Goal: Navigation & Orientation: Find specific page/section

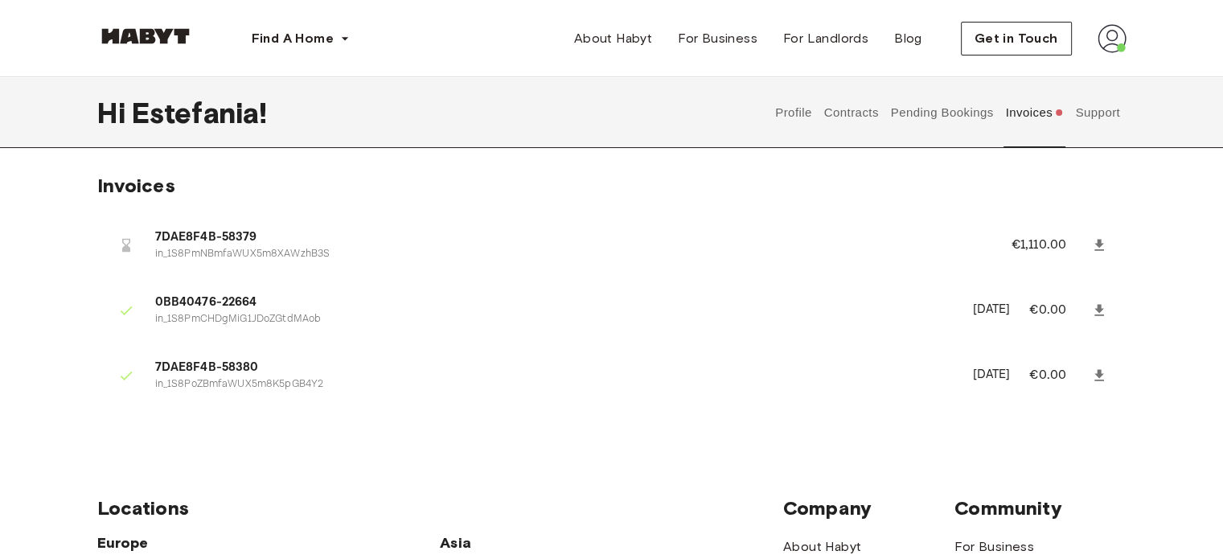
click at [1031, 114] on button "Invoices" at bounding box center [1034, 112] width 62 height 71
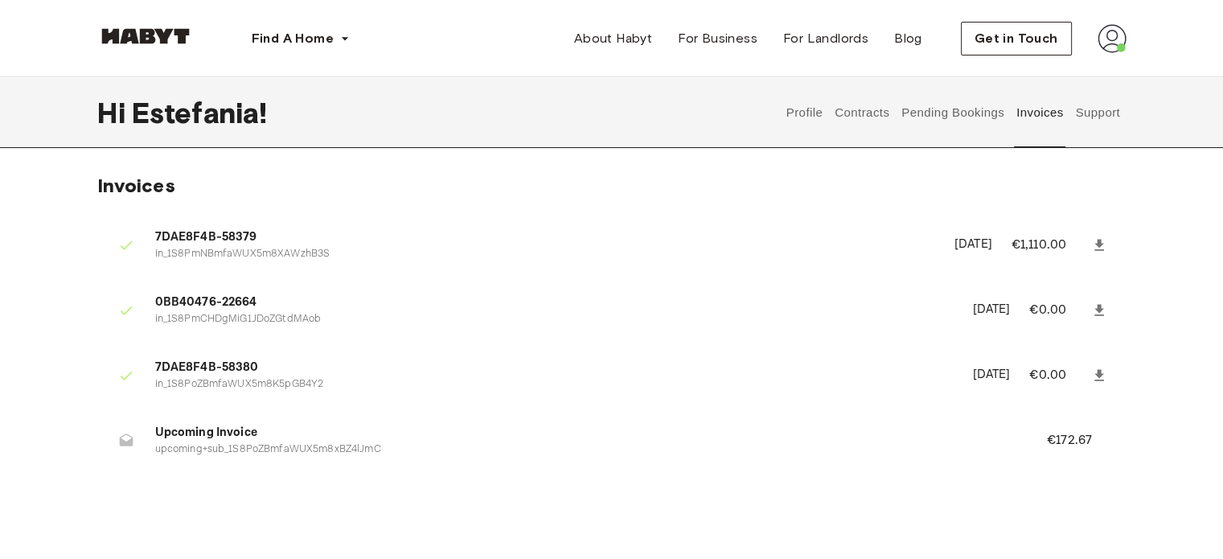
click at [851, 114] on button "Contracts" at bounding box center [862, 112] width 59 height 71
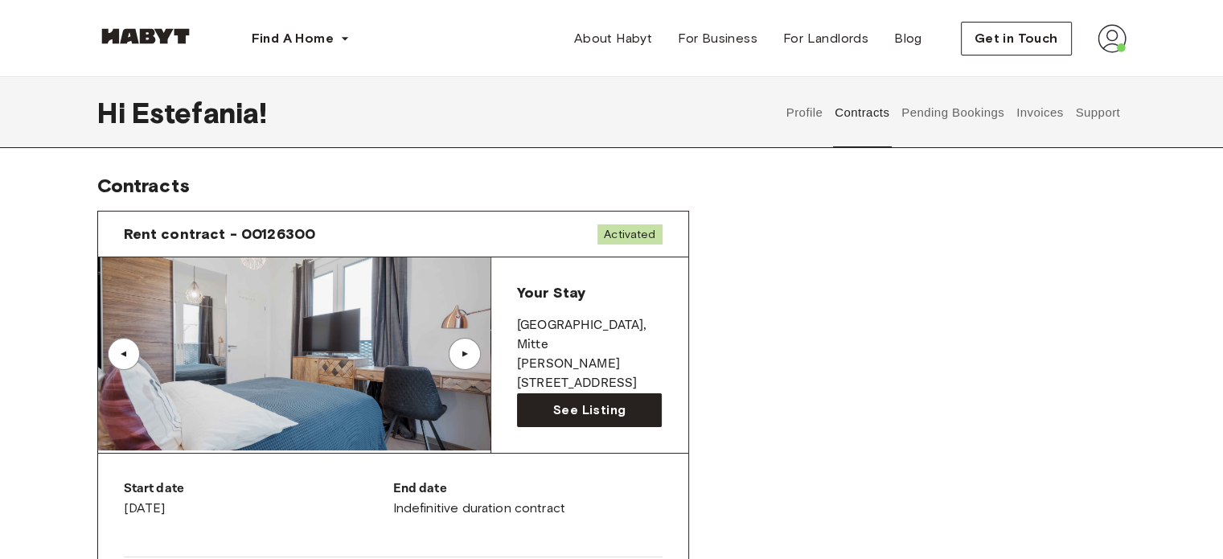
click at [457, 354] on div "▲" at bounding box center [465, 354] width 16 height 10
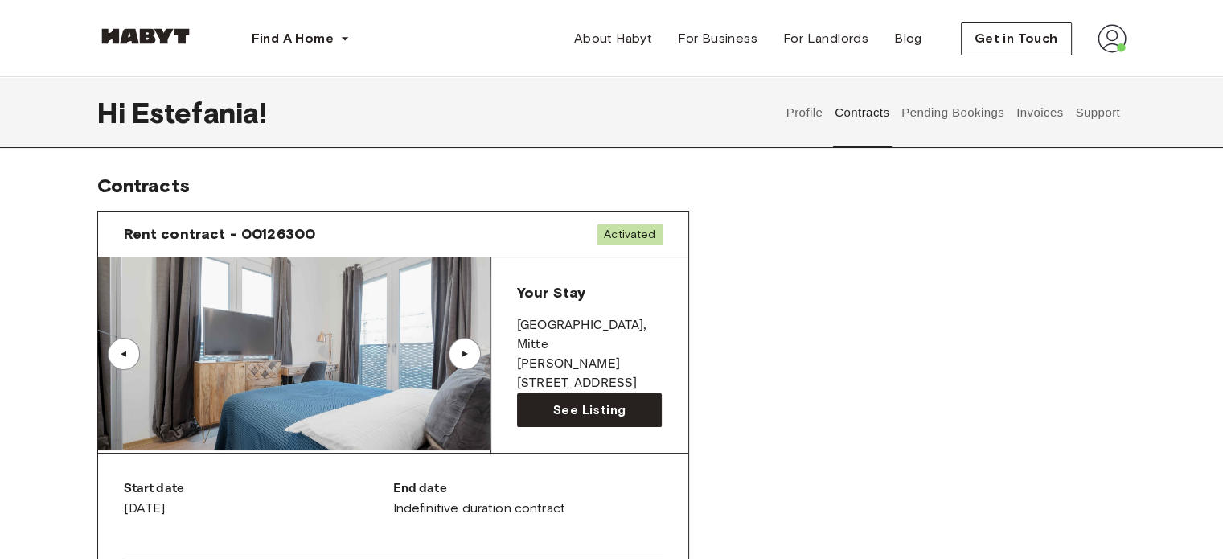
click at [457, 354] on div "▲" at bounding box center [465, 354] width 16 height 10
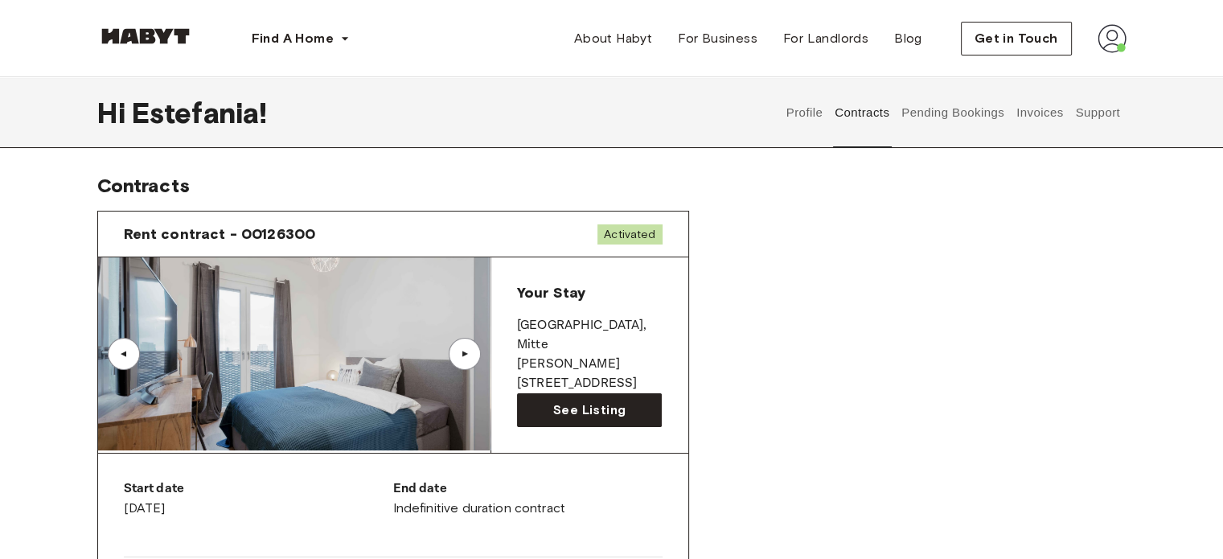
click at [457, 354] on div "▲" at bounding box center [465, 354] width 16 height 10
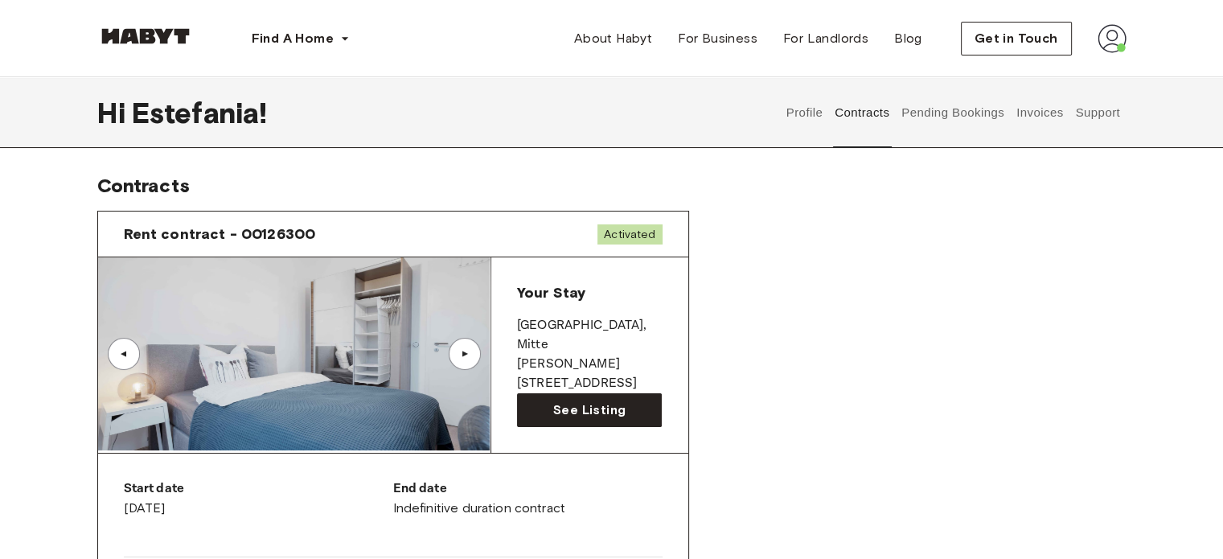
click at [358, 367] on img at bounding box center [293, 353] width 392 height 193
click at [465, 350] on div "▲" at bounding box center [465, 354] width 16 height 10
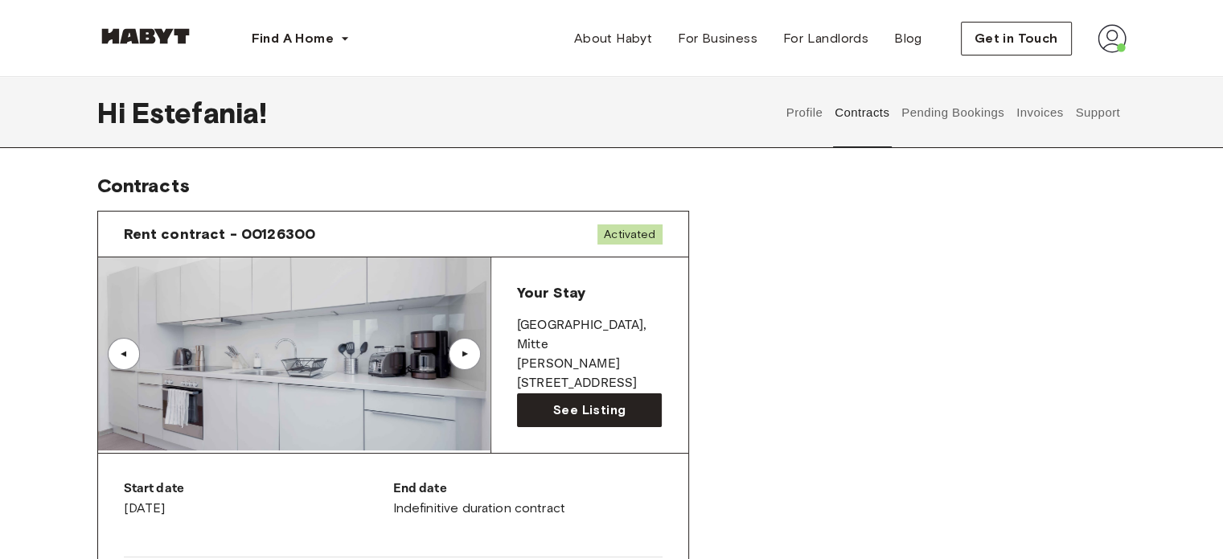
click at [465, 350] on div "▲" at bounding box center [465, 354] width 16 height 10
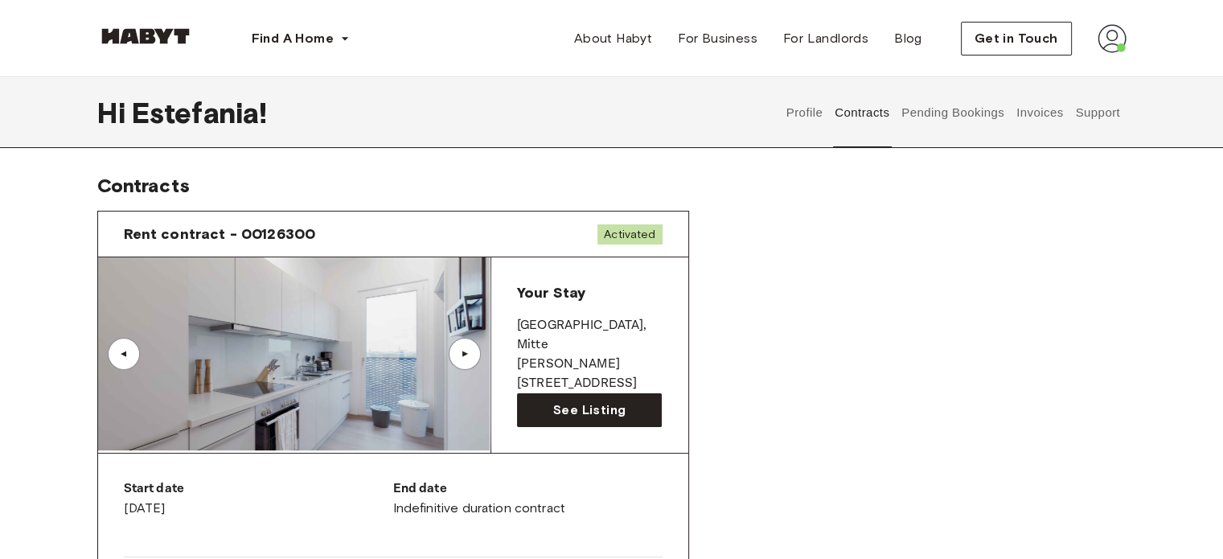
click at [465, 350] on div "▲" at bounding box center [465, 354] width 16 height 10
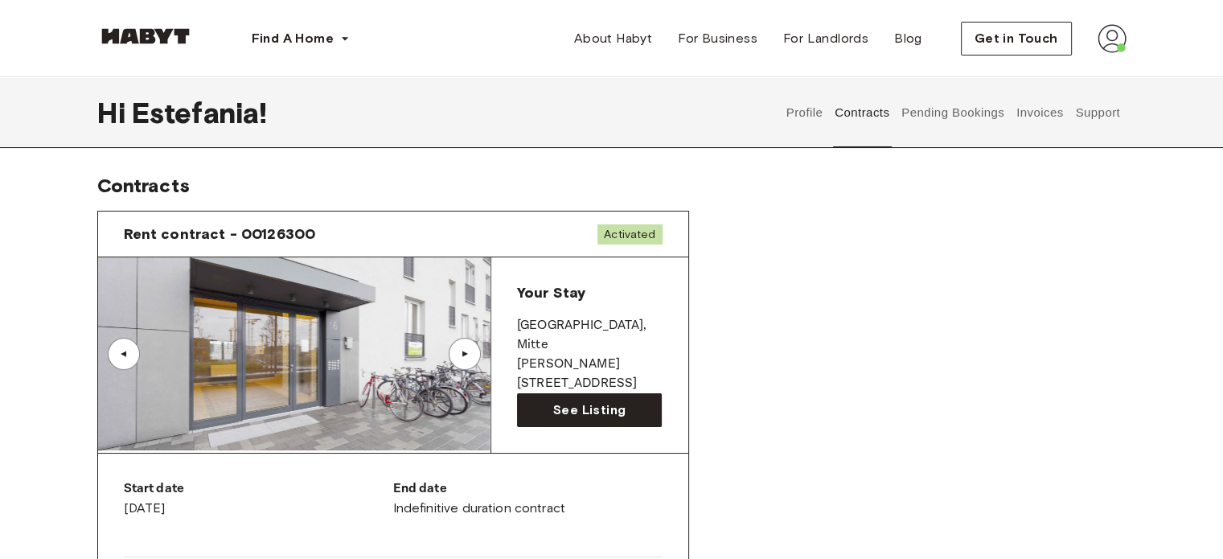
click at [465, 350] on div "▲" at bounding box center [465, 354] width 16 height 10
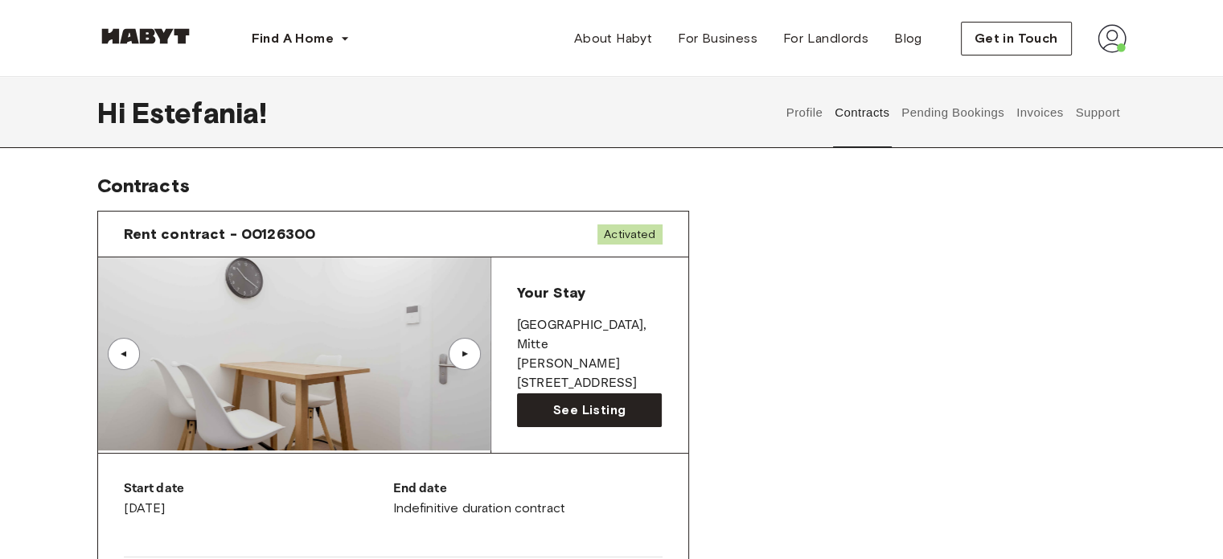
click at [465, 350] on div "▲" at bounding box center [465, 354] width 16 height 10
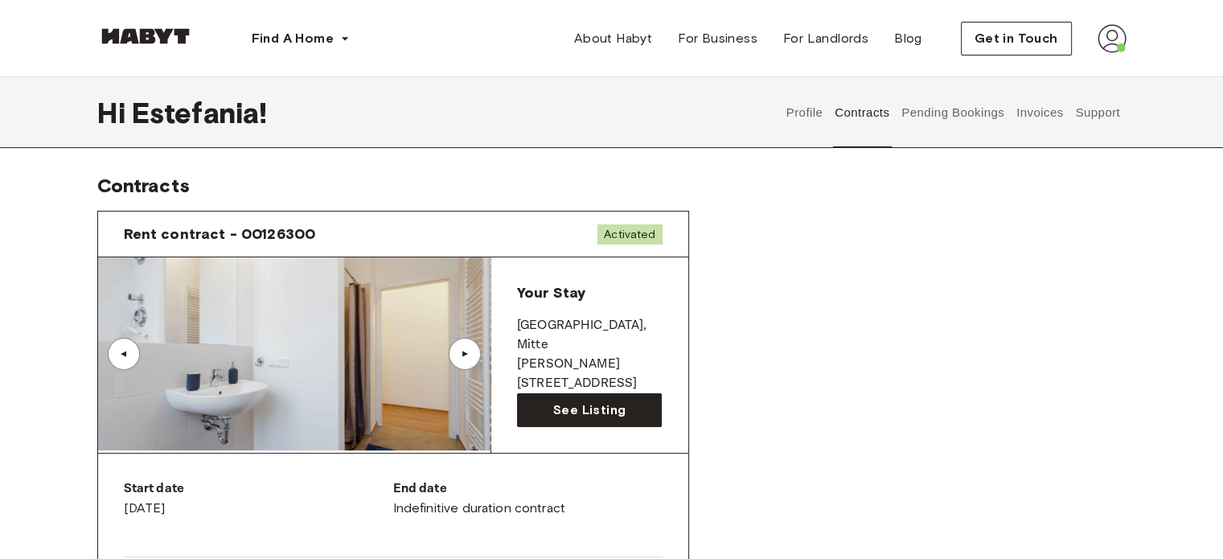
click at [465, 350] on div "▲" at bounding box center [465, 354] width 16 height 10
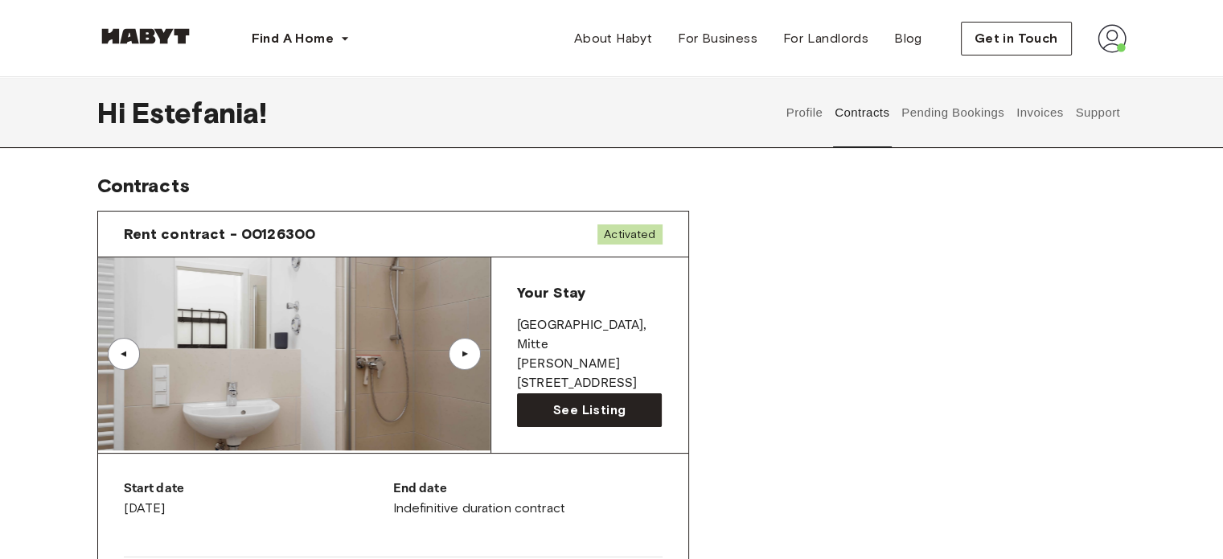
click at [465, 350] on div "▲" at bounding box center [465, 354] width 16 height 10
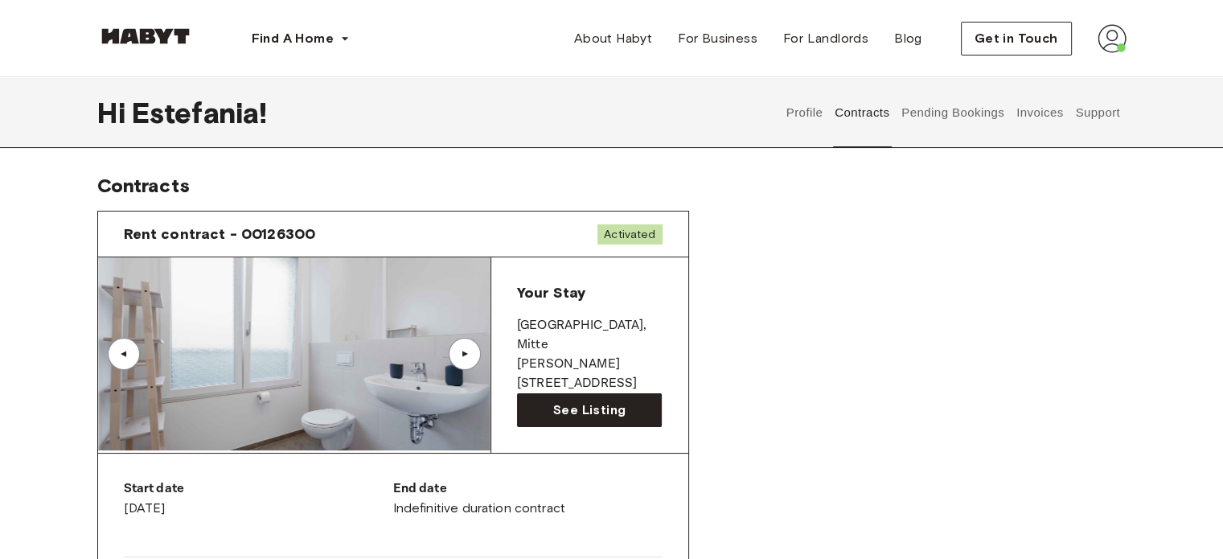
click at [460, 350] on div "▲" at bounding box center [465, 354] width 16 height 10
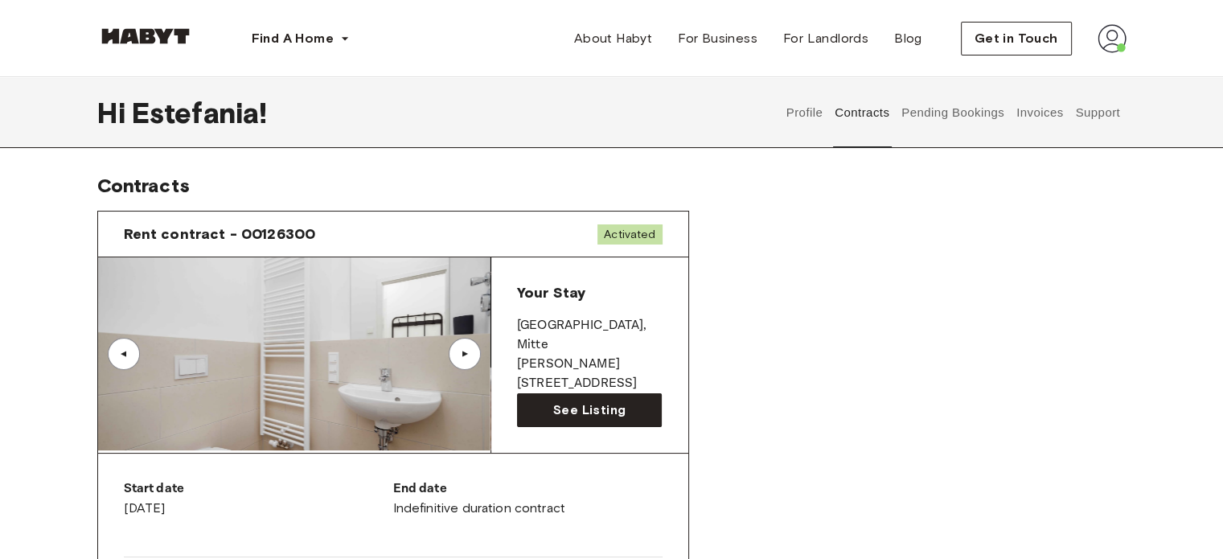
click at [460, 350] on div "▲" at bounding box center [465, 354] width 16 height 10
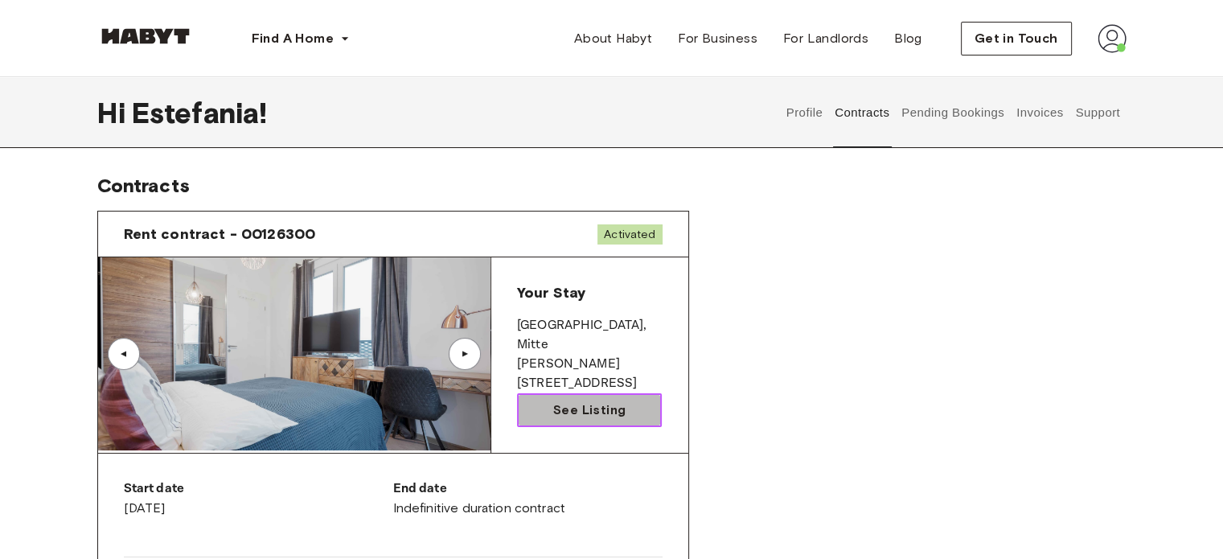
click at [559, 402] on span "See Listing" at bounding box center [589, 409] width 72 height 19
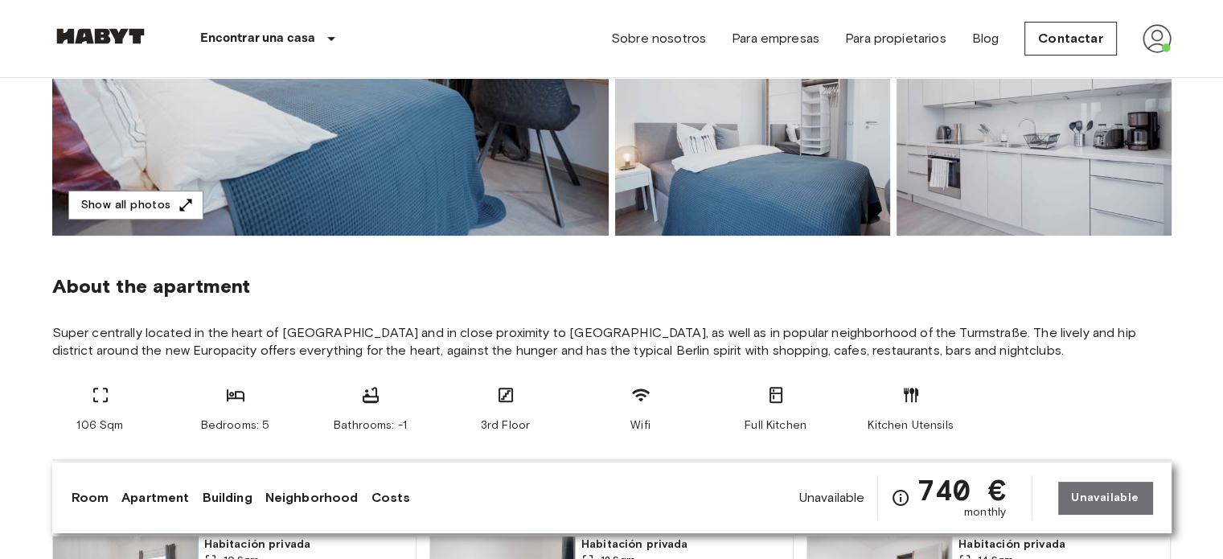
scroll to position [402, 0]
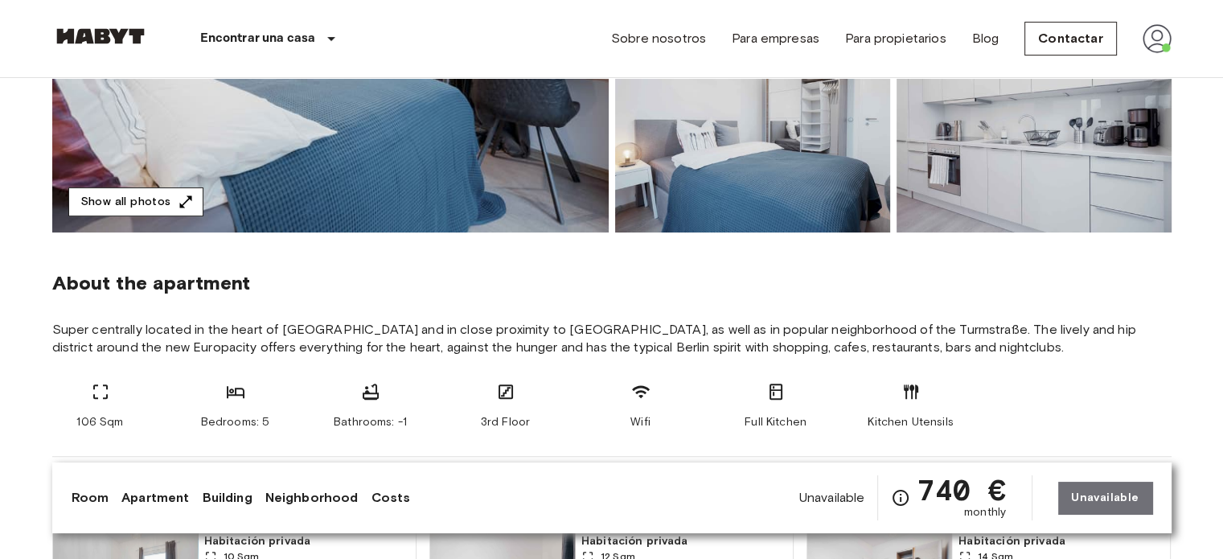
click at [179, 203] on icon "button" at bounding box center [186, 202] width 16 height 16
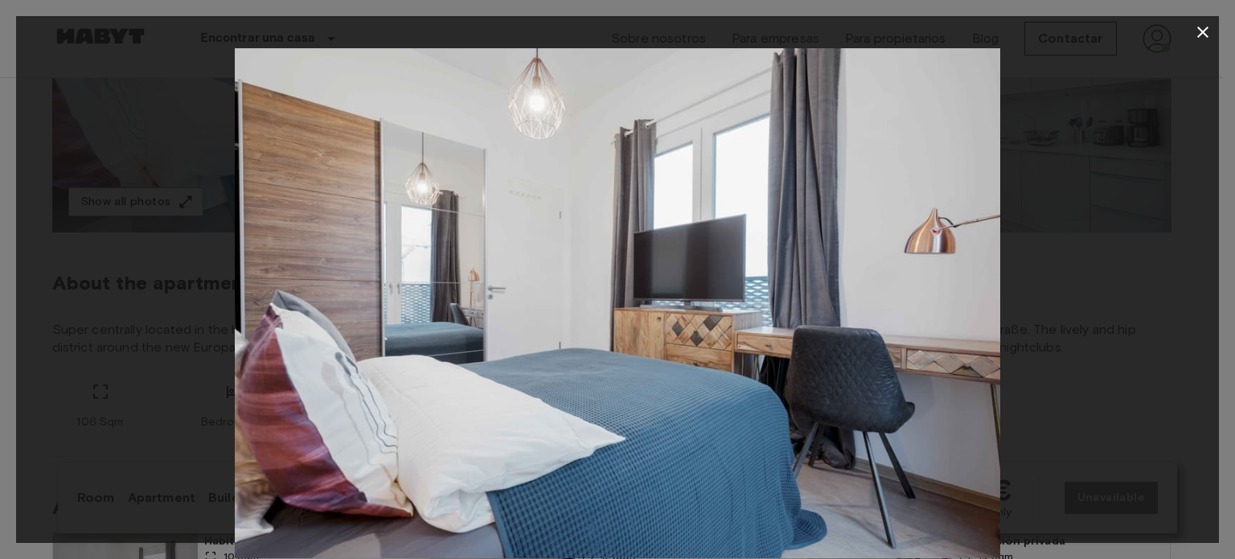
click at [1076, 296] on div at bounding box center [617, 303] width 1202 height 510
click at [929, 304] on img at bounding box center [617, 303] width 765 height 510
click at [1197, 29] on icon "button" at bounding box center [1202, 32] width 19 height 19
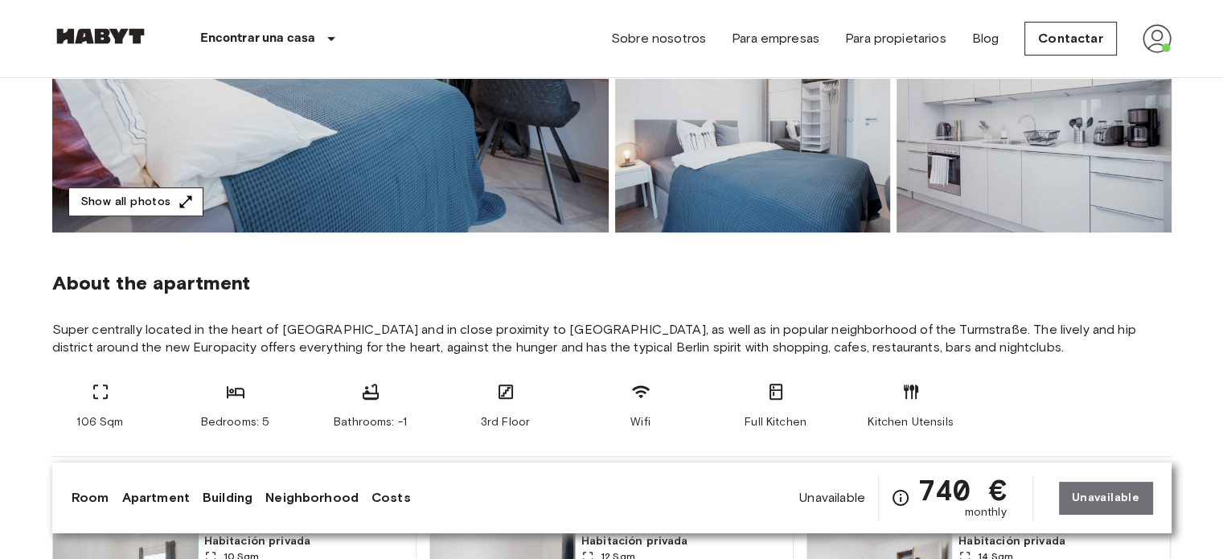
click at [84, 203] on button "Show all photos" at bounding box center [135, 202] width 135 height 30
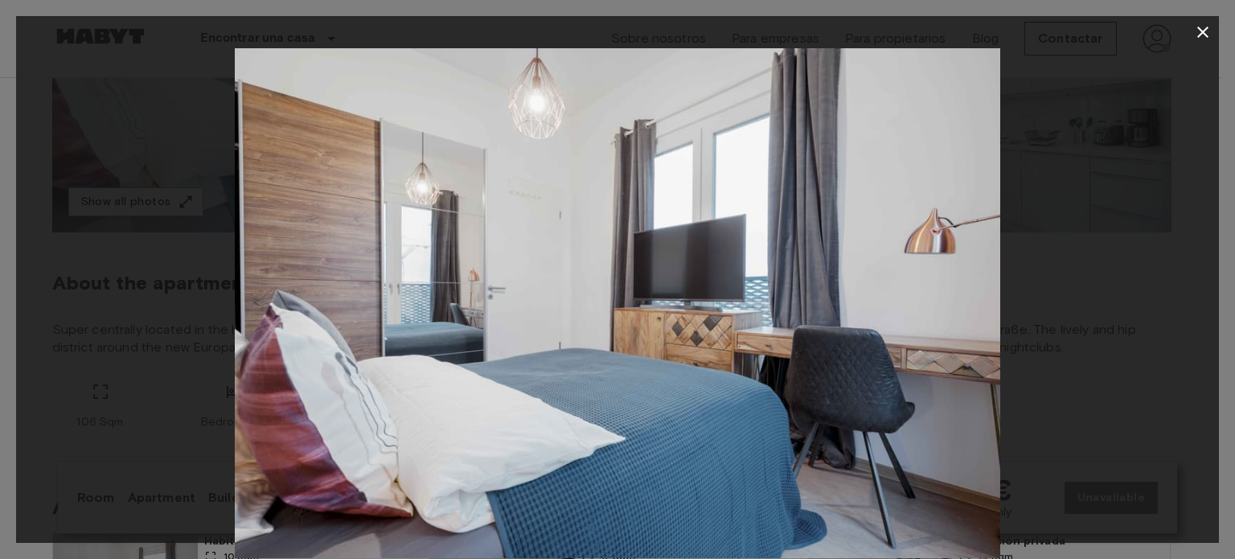
click at [1207, 33] on icon "button" at bounding box center [1202, 32] width 19 height 19
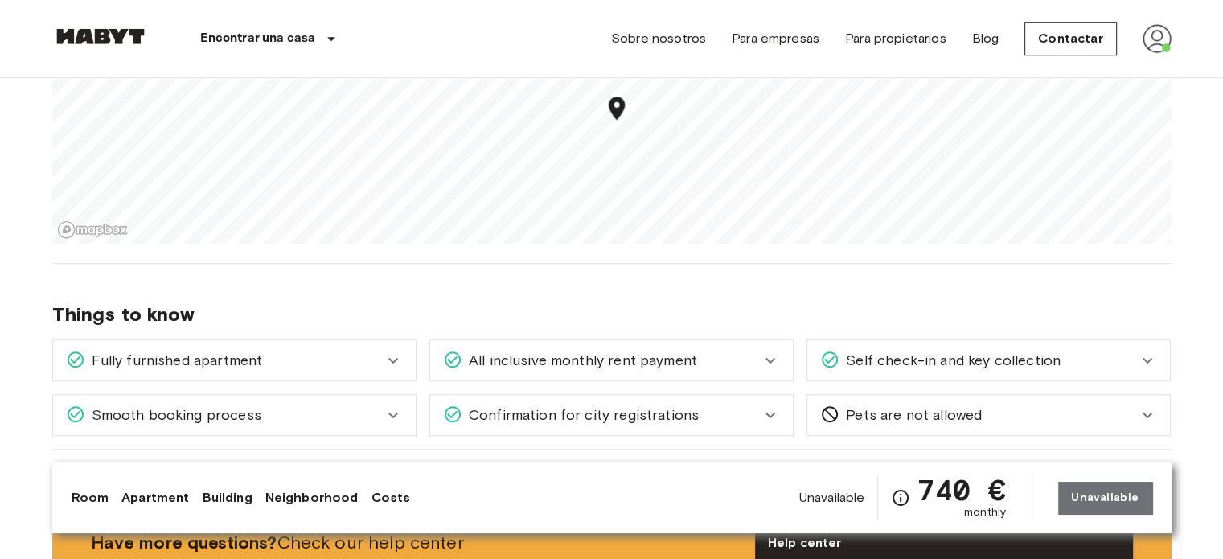
scroll to position [1366, 0]
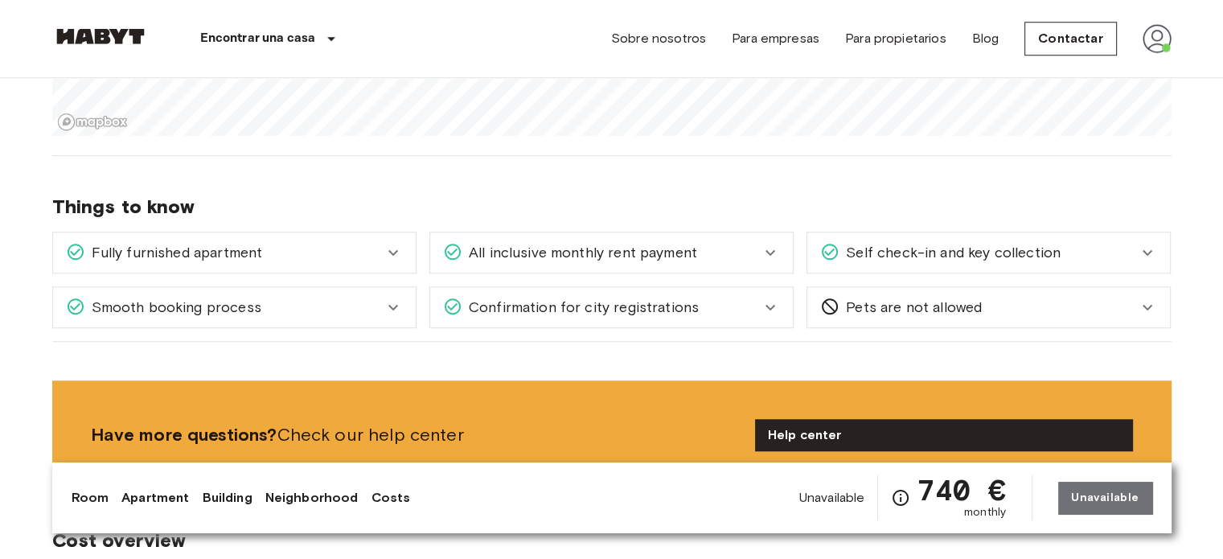
click at [881, 264] on div "Self check-in and key collection" at bounding box center [988, 252] width 363 height 40
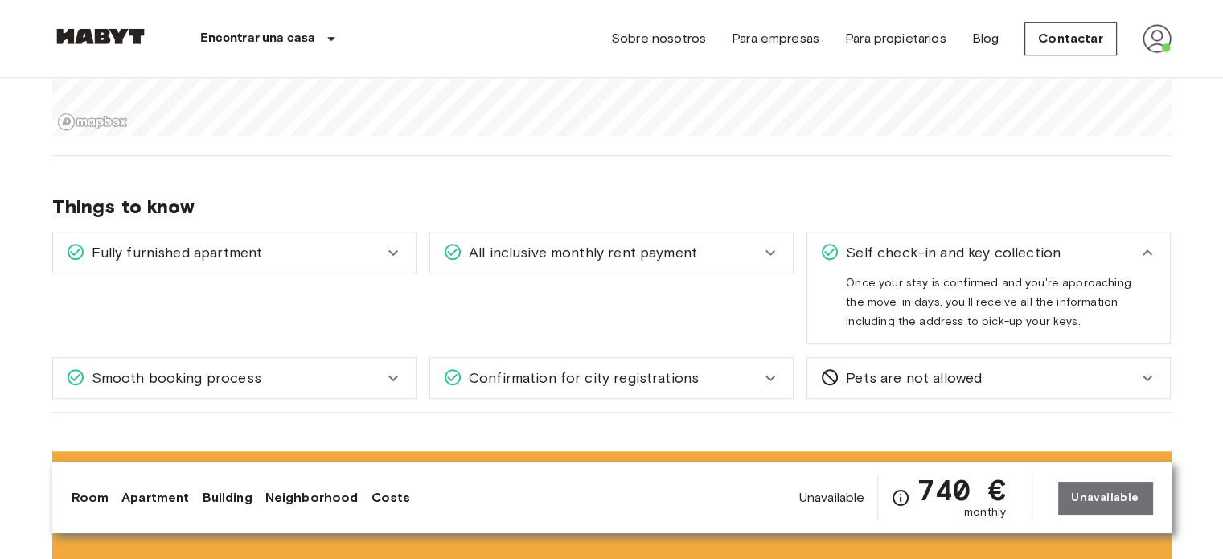
click at [883, 257] on span "Self check-in and key collection" at bounding box center [949, 252] width 221 height 21
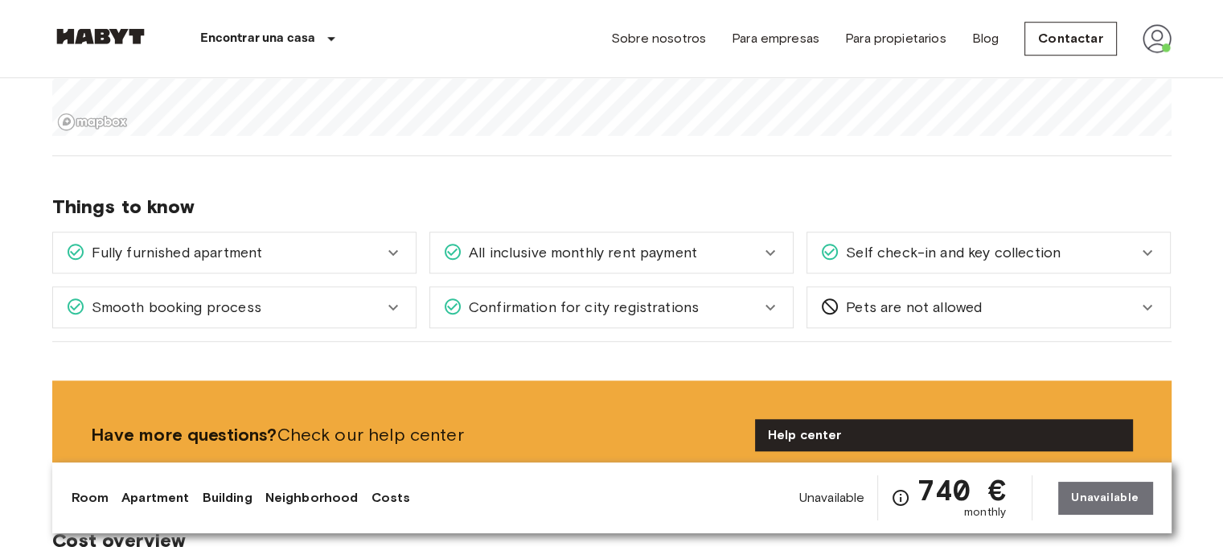
click at [633, 301] on span "Confirmation for city registrations" at bounding box center [580, 307] width 236 height 21
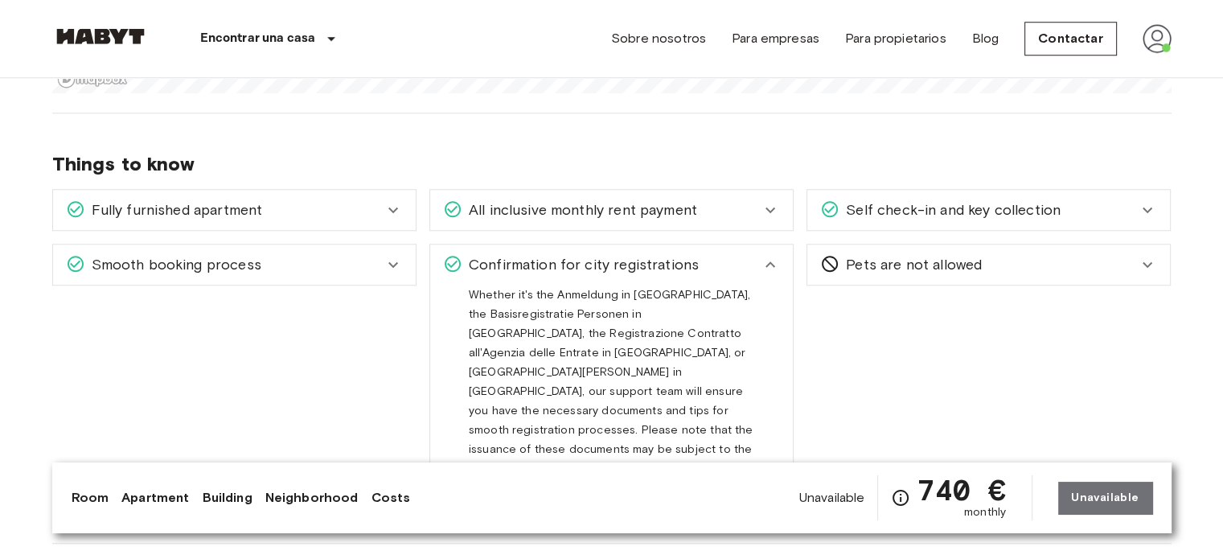
scroll to position [1447, 0]
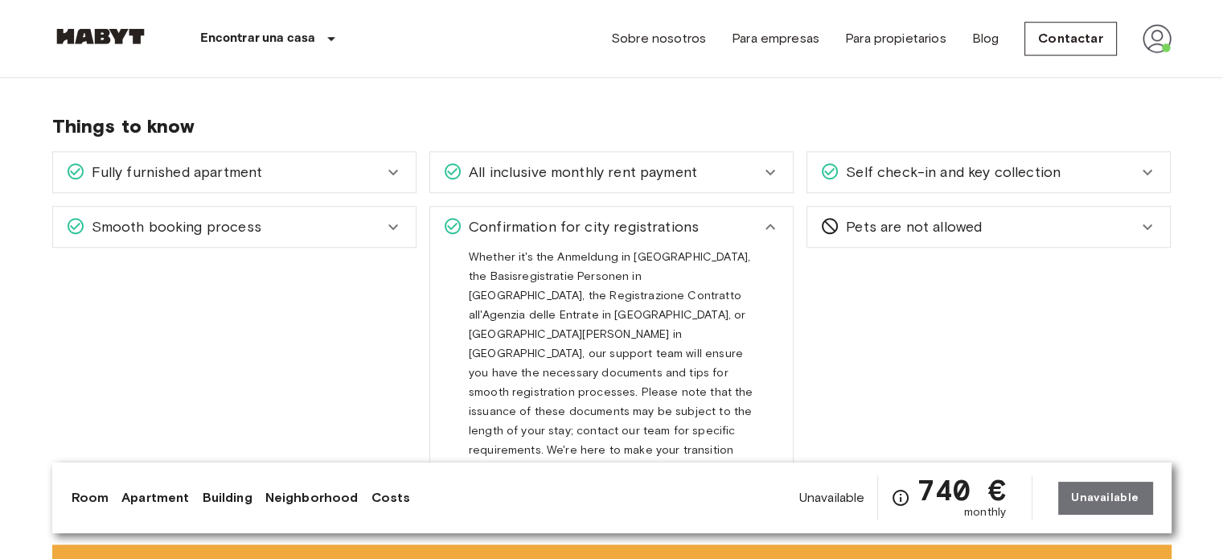
click at [653, 247] on div "Whether it's the Anmeldung in Germany, the Basisregistratie Personen in the Net…" at bounding box center [611, 362] width 285 height 231
click at [654, 230] on span "Confirmation for city registrations" at bounding box center [580, 226] width 236 height 21
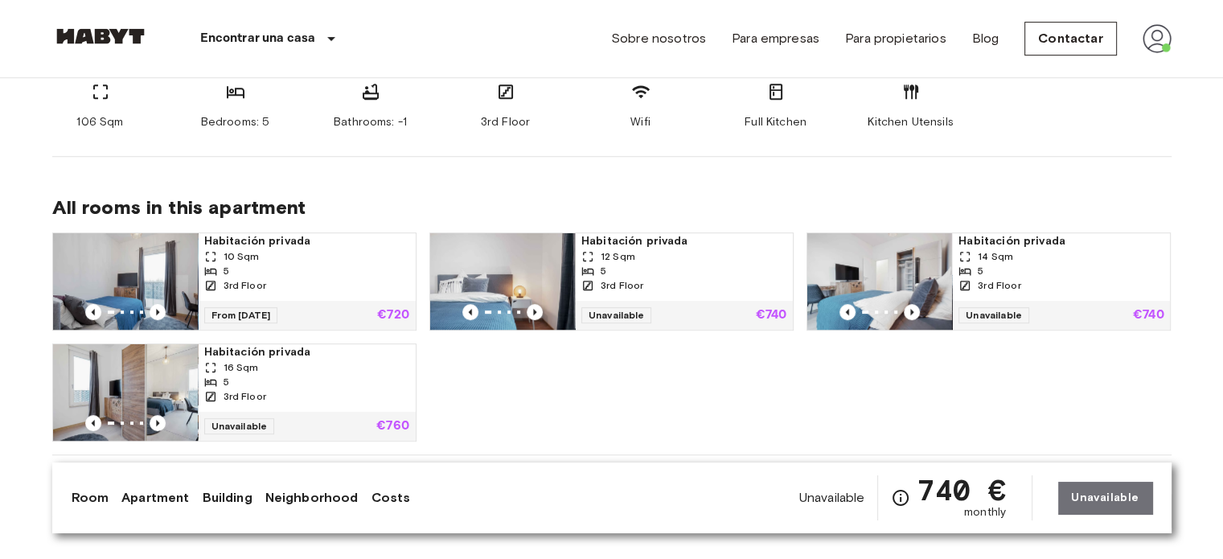
scroll to position [723, 0]
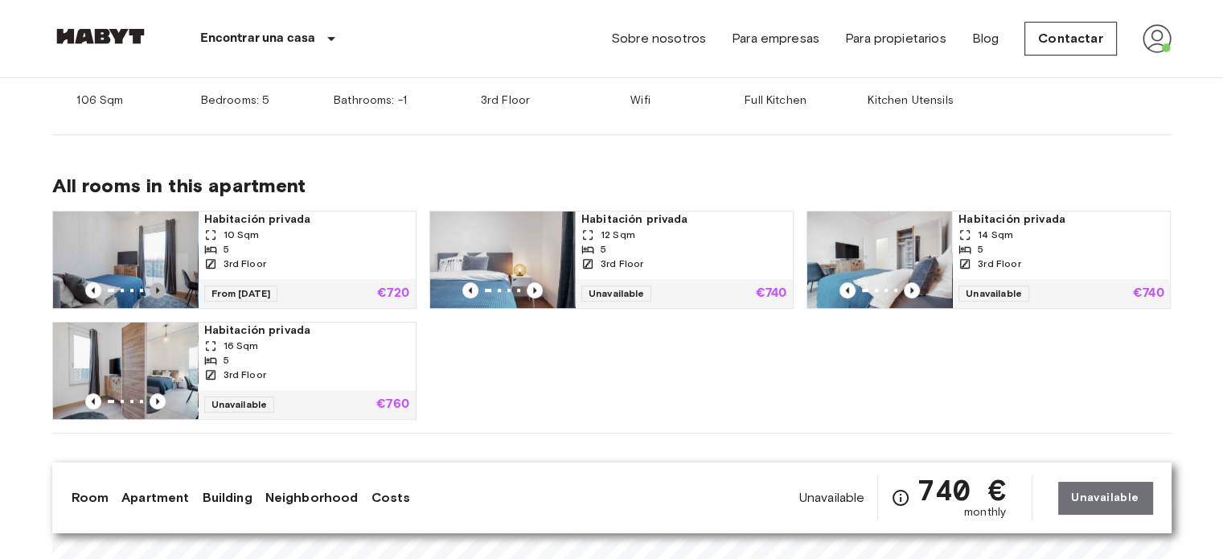
click at [150, 290] on icon "Previous image" at bounding box center [158, 290] width 16 height 16
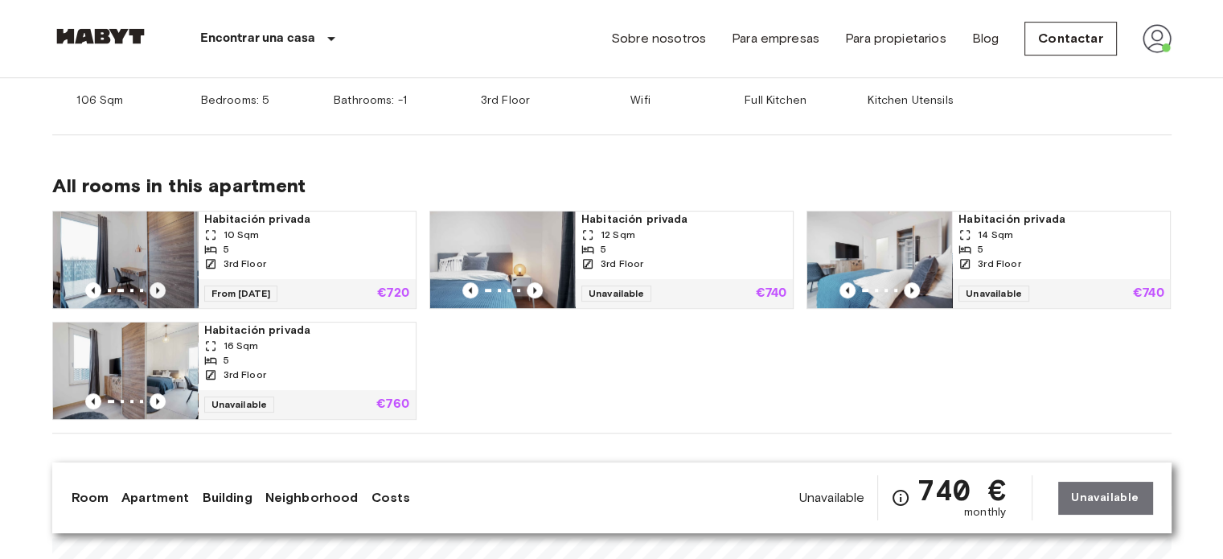
click at [150, 290] on icon "Previous image" at bounding box center [158, 290] width 16 height 16
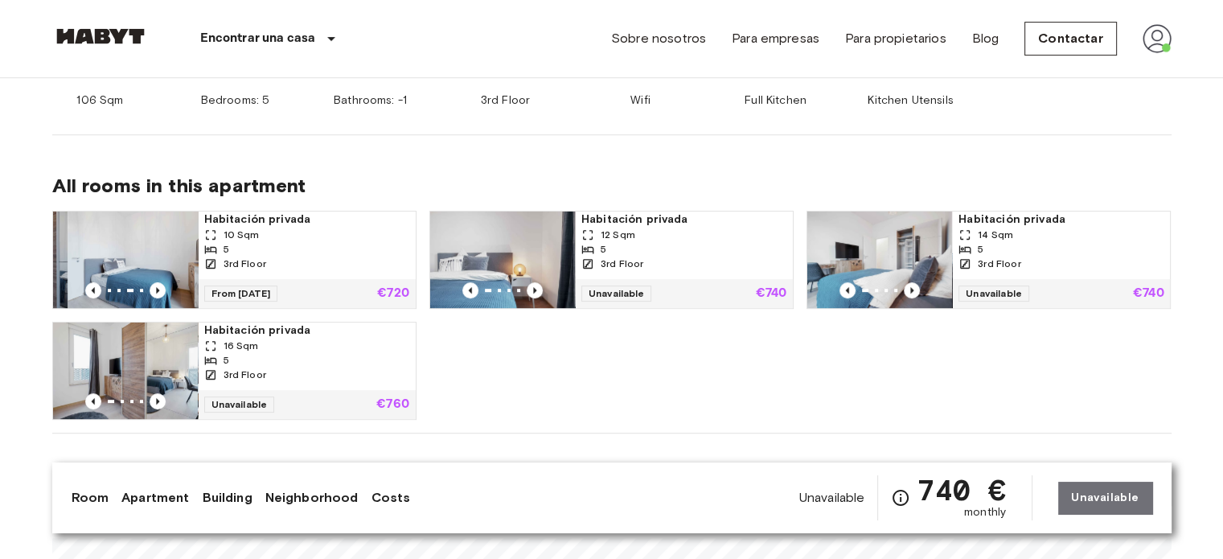
click at [139, 237] on img at bounding box center [140, 259] width 145 height 96
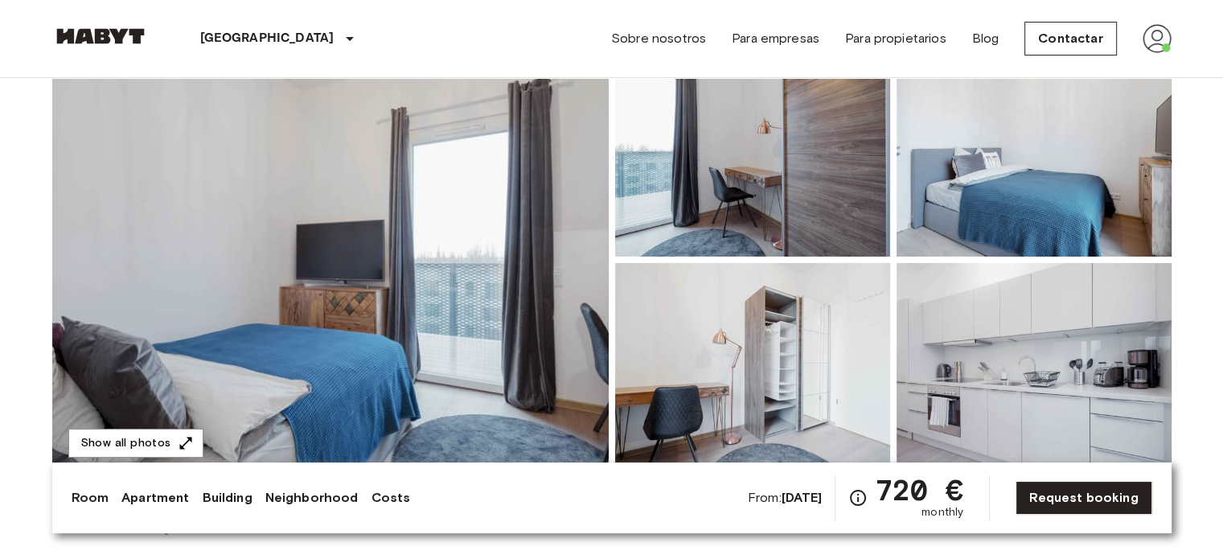
scroll to position [80, 0]
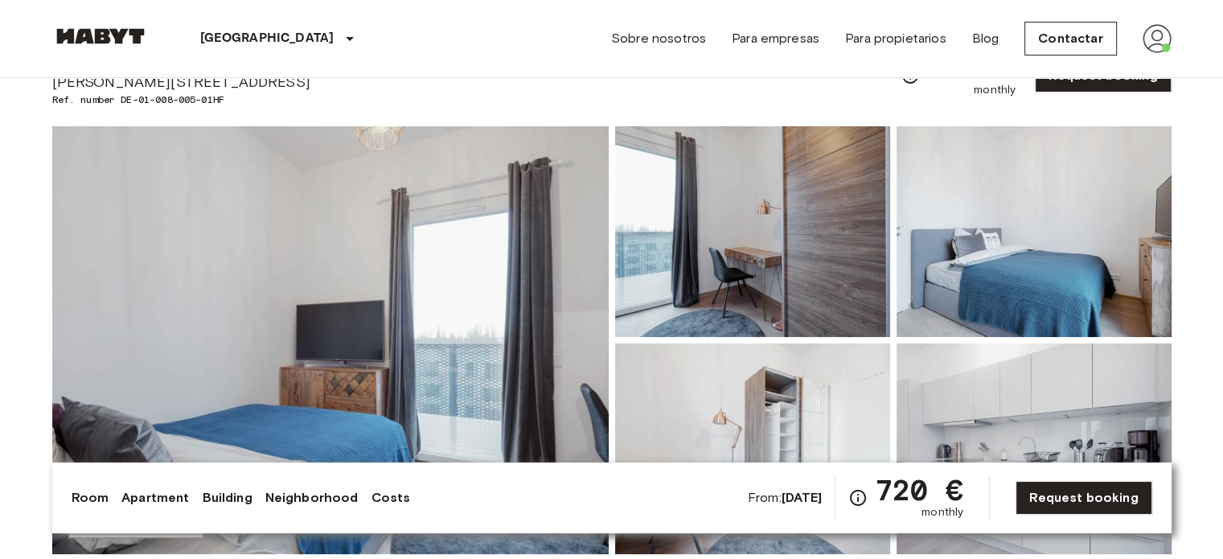
click at [575, 288] on img at bounding box center [330, 340] width 556 height 428
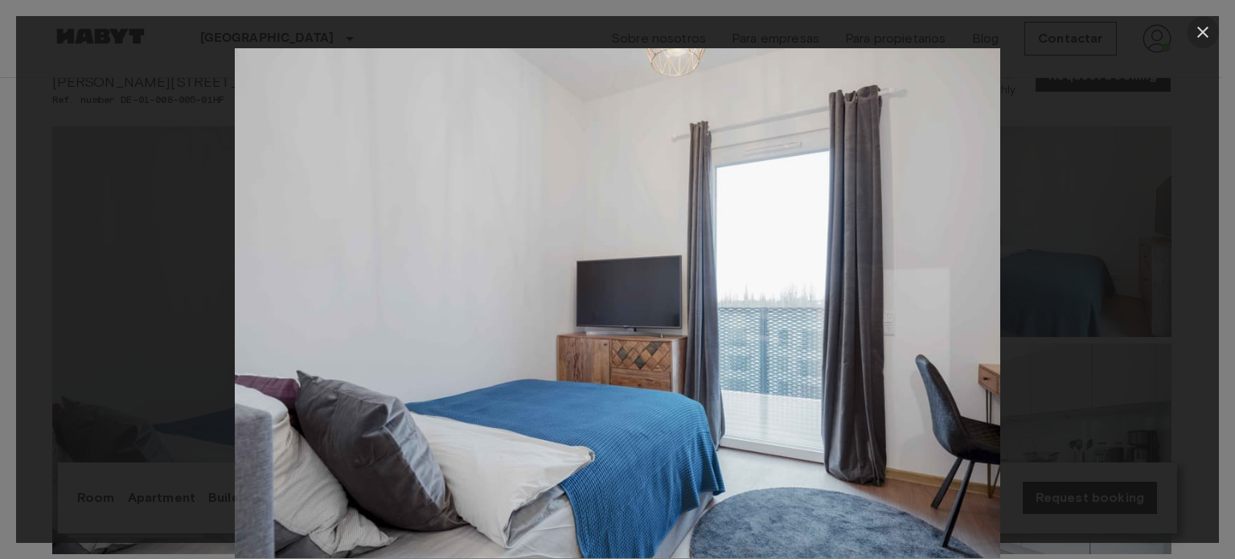
click at [1192, 36] on button "button" at bounding box center [1202, 32] width 32 height 32
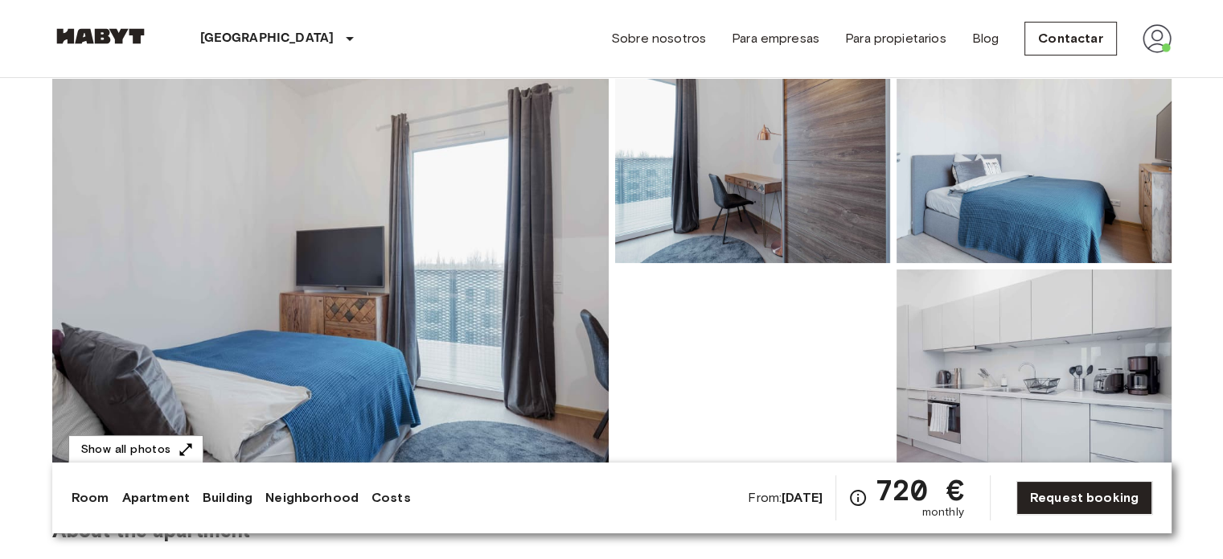
scroll to position [241, 0]
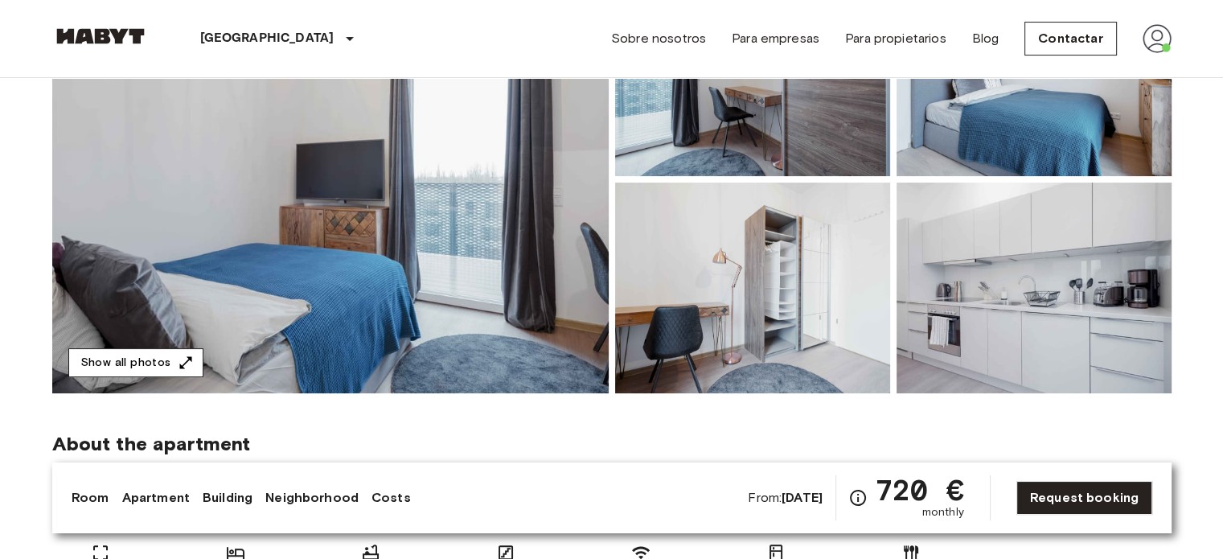
click at [163, 357] on button "Show all photos" at bounding box center [135, 363] width 135 height 30
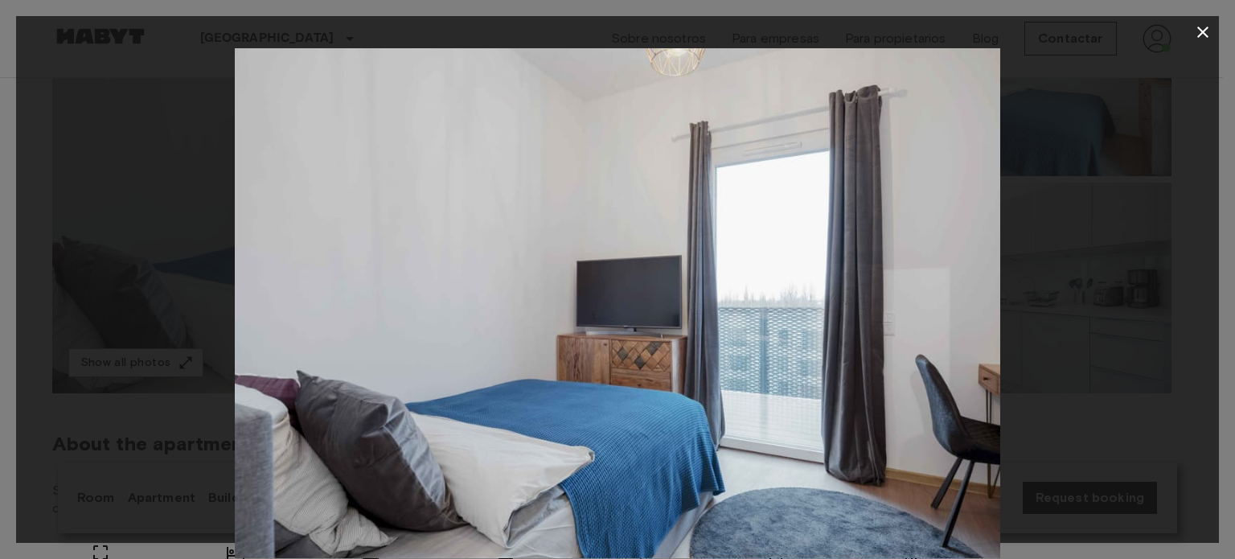
click at [1195, 32] on icon "button" at bounding box center [1202, 32] width 19 height 19
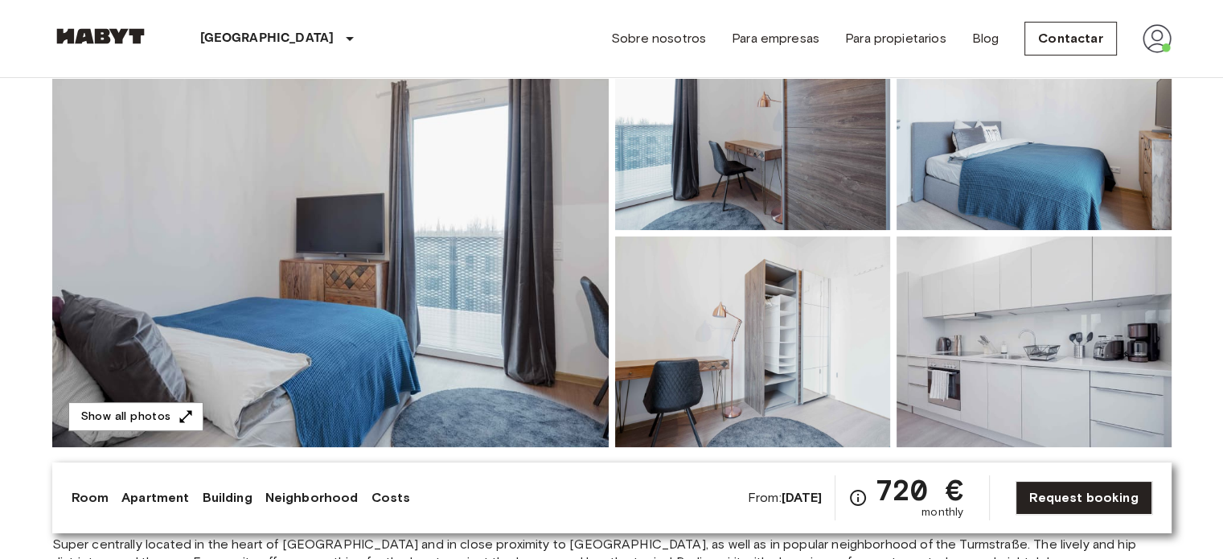
scroll to position [161, 0]
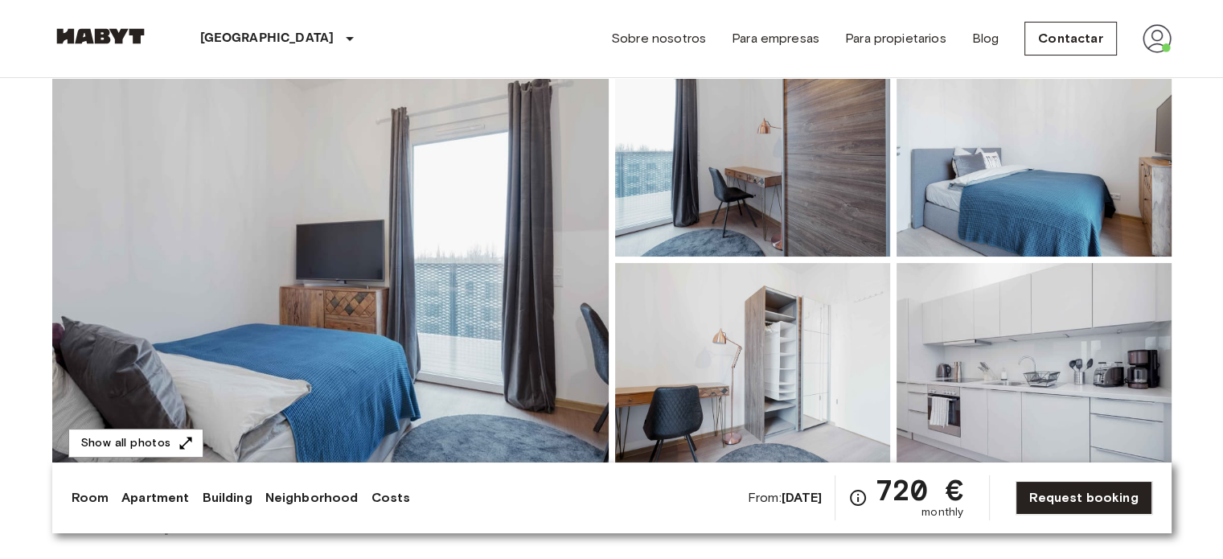
click at [772, 187] on img at bounding box center [752, 151] width 275 height 211
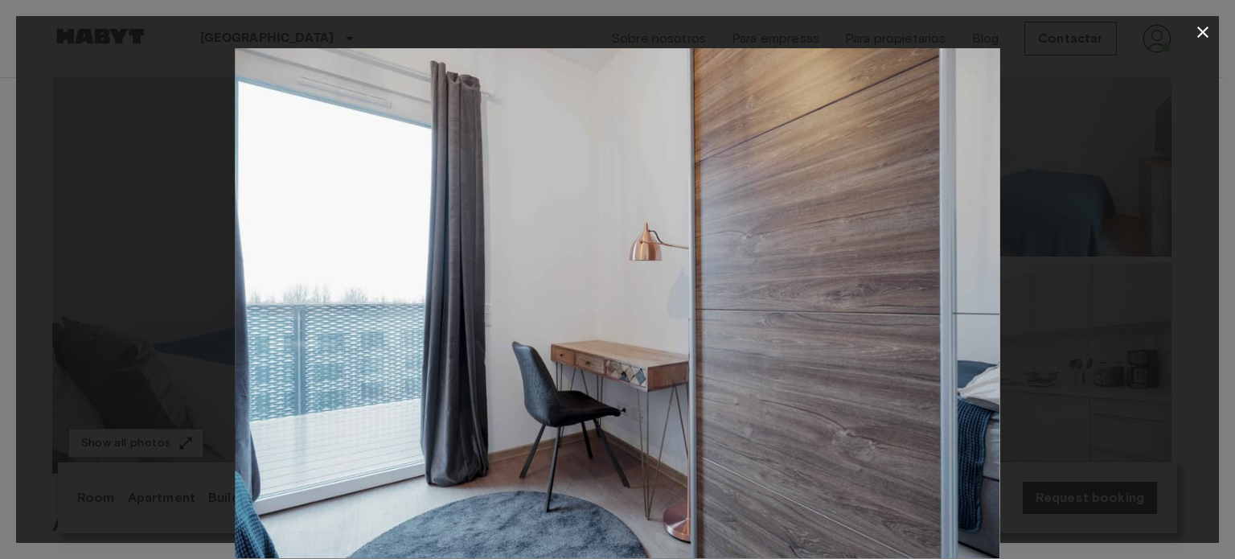
click at [1208, 34] on icon "button" at bounding box center [1202, 32] width 19 height 19
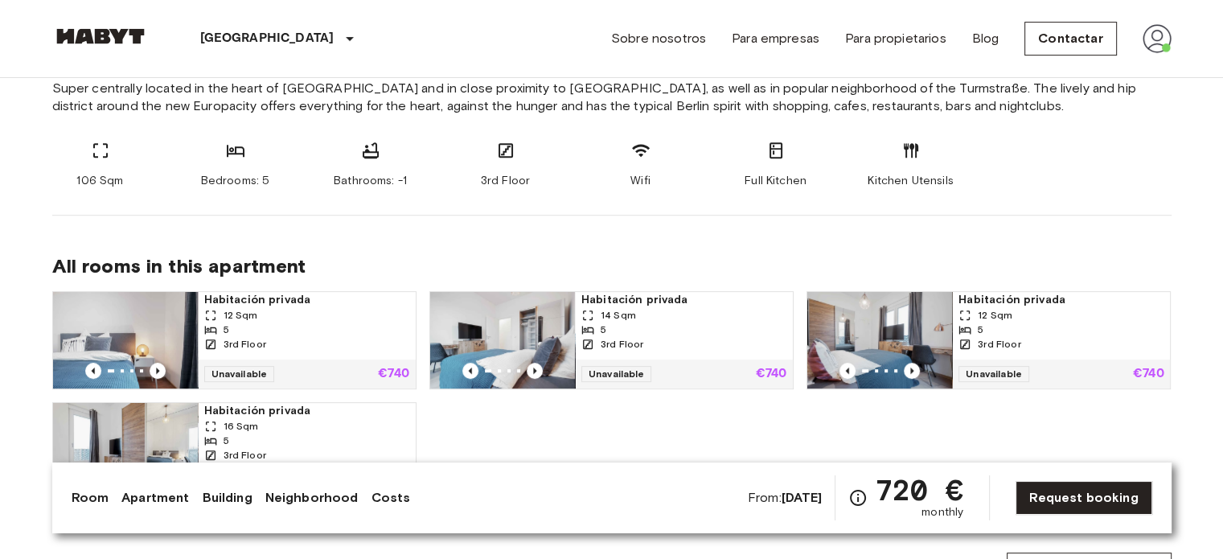
scroll to position [723, 0]
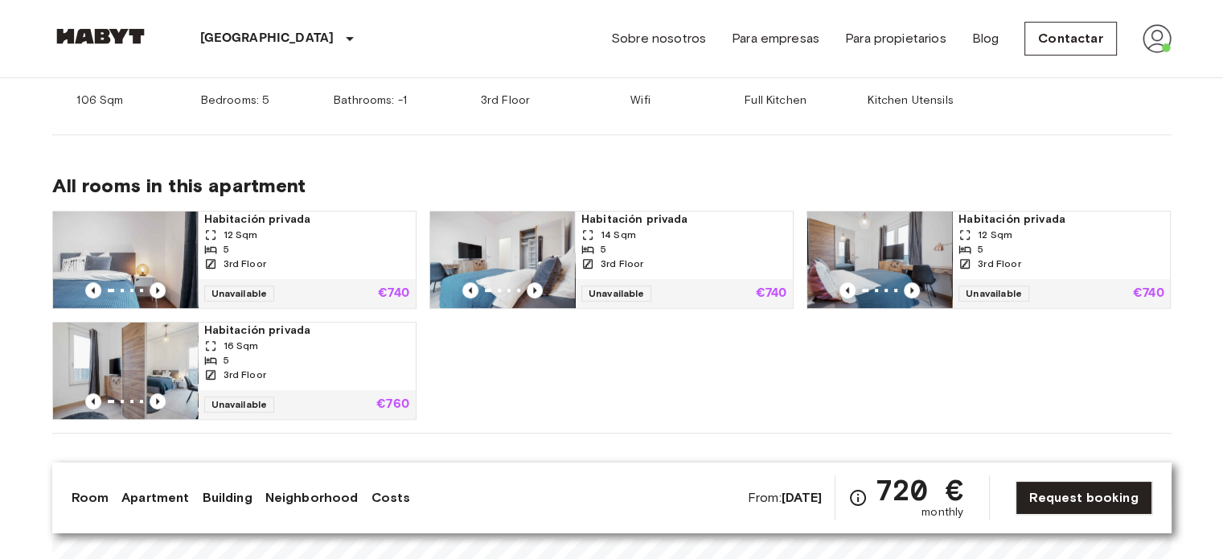
click at [338, 372] on div "3rd Floor" at bounding box center [306, 374] width 205 height 14
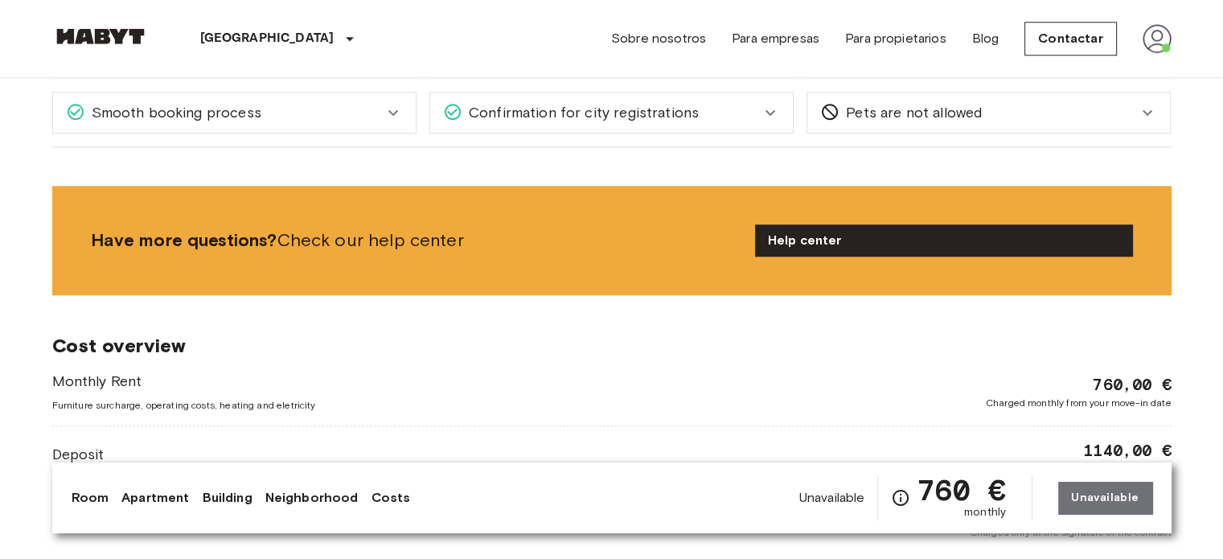
scroll to position [1527, 0]
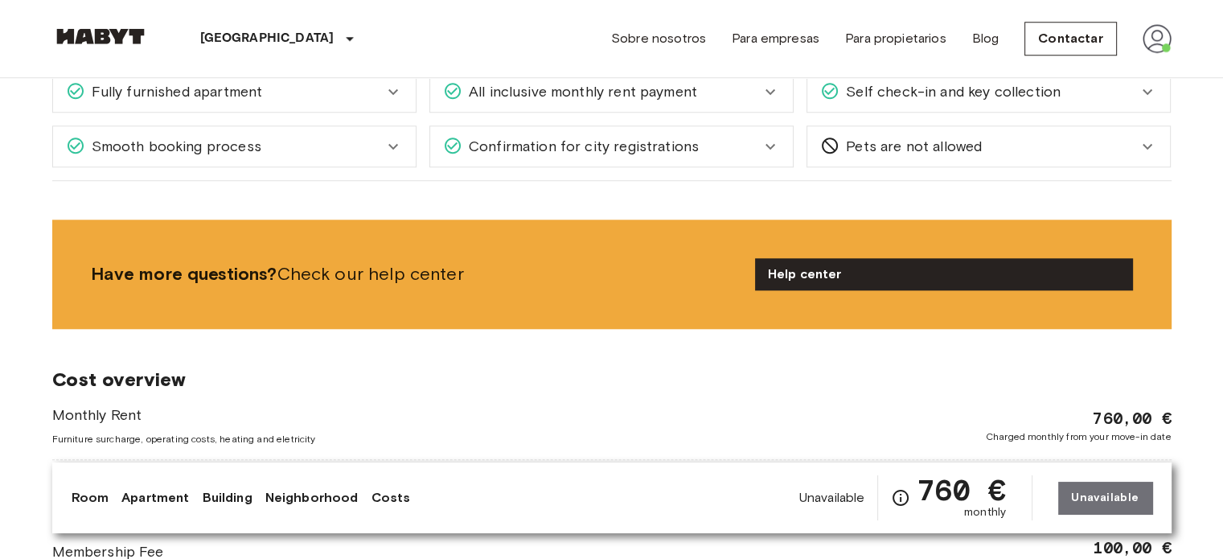
click at [1161, 39] on img at bounding box center [1156, 38] width 29 height 29
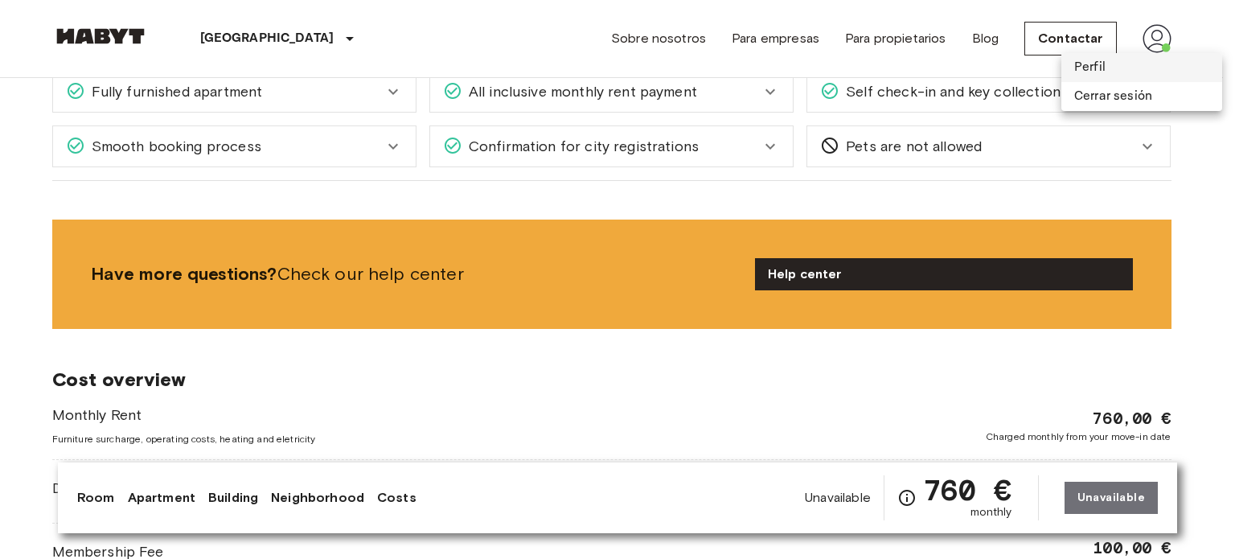
click at [1116, 66] on li "Perfil" at bounding box center [1141, 67] width 161 height 29
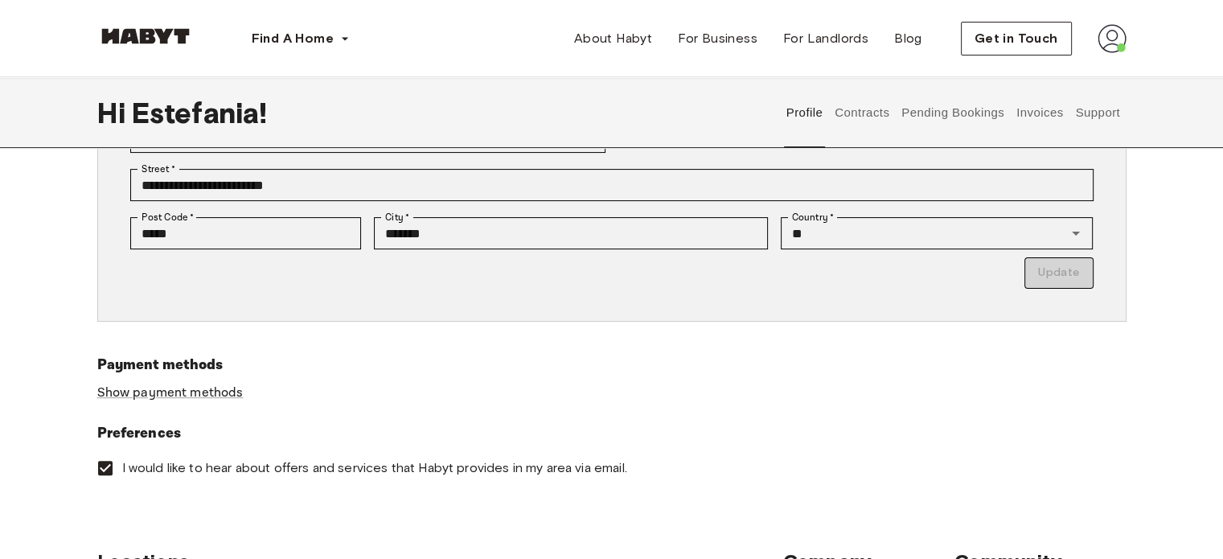
scroll to position [231, 0]
